Goal: Information Seeking & Learning: Stay updated

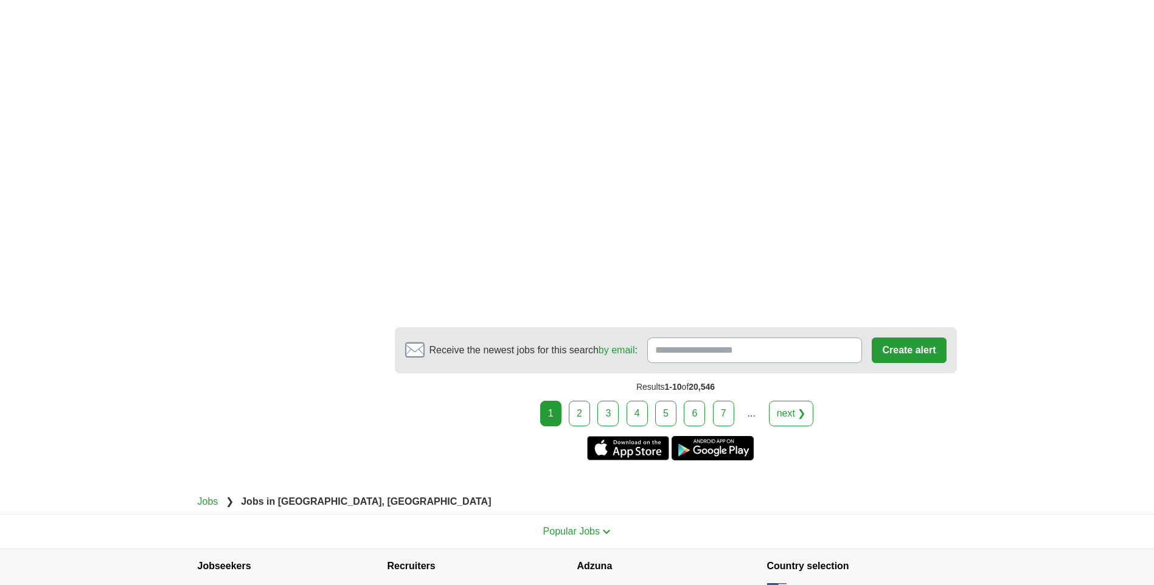
scroll to position [1997, 0]
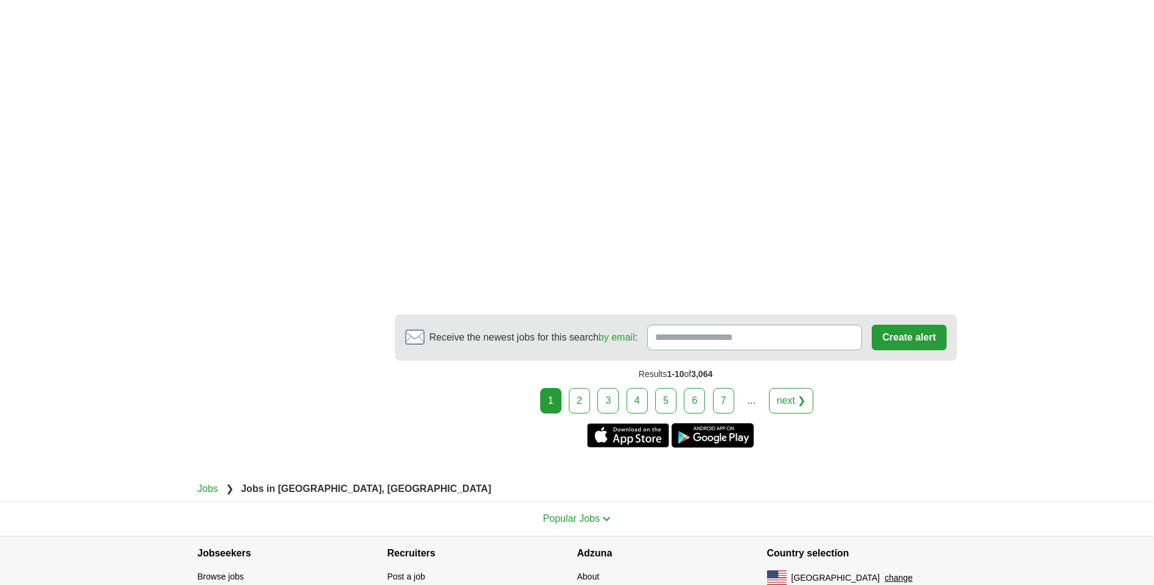
scroll to position [1990, 0]
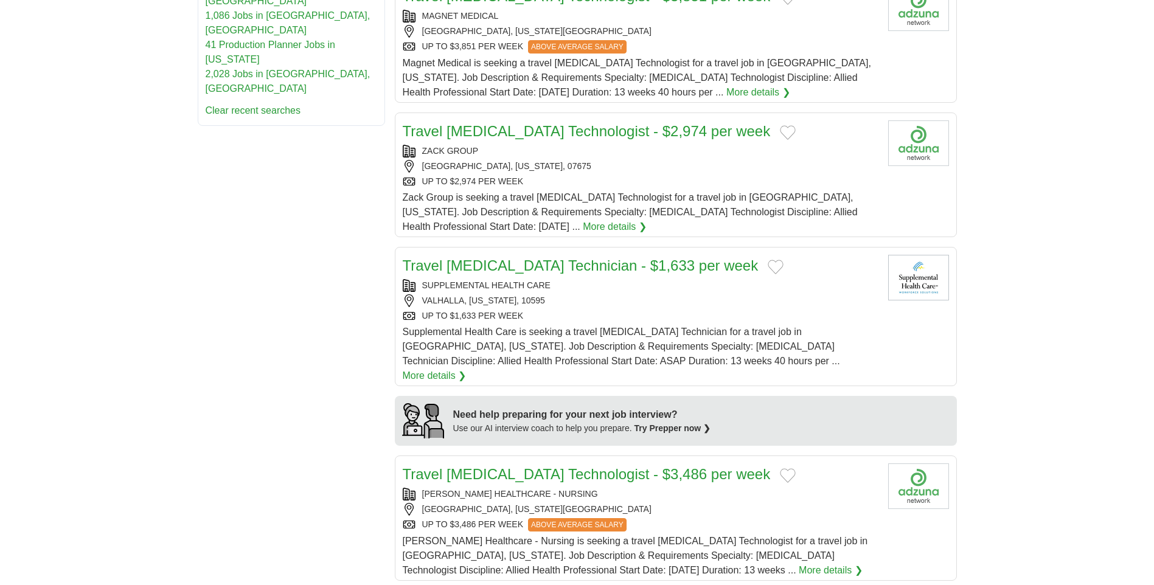
scroll to position [647, 0]
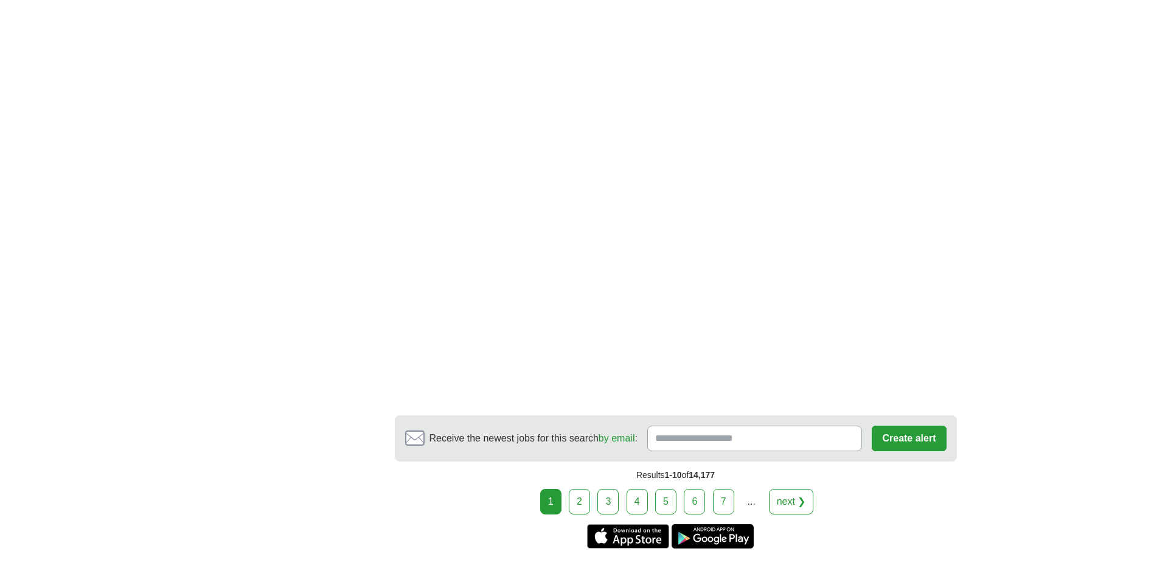
scroll to position [2103, 0]
